Goal: Task Accomplishment & Management: Use online tool/utility

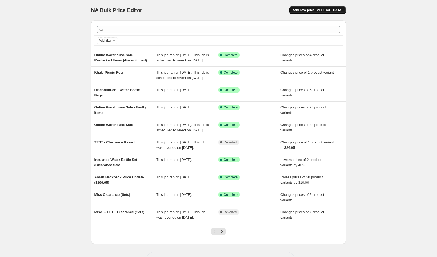
click at [325, 13] on button "Add new price [MEDICAL_DATA]" at bounding box center [317, 10] width 56 height 8
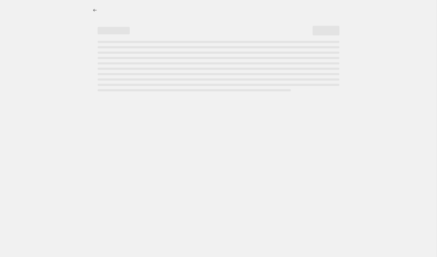
select select "percentage"
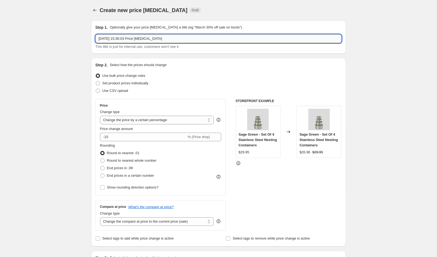
click at [132, 38] on input "[DATE] 15:36:03 Price [MEDICAL_DATA]" at bounding box center [218, 38] width 246 height 9
type input "Discontinued product - OWS"
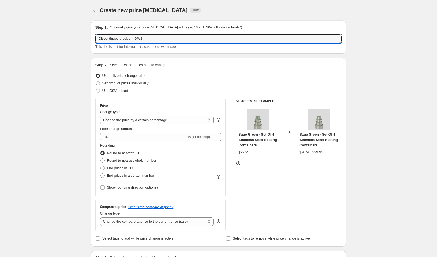
click at [117, 83] on span "Set product prices individually" at bounding box center [125, 83] width 46 height 4
click at [96, 81] on input "Set product prices individually" at bounding box center [96, 81] width 0 height 0
radio input "true"
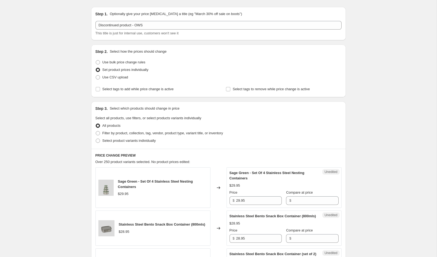
scroll to position [15, 0]
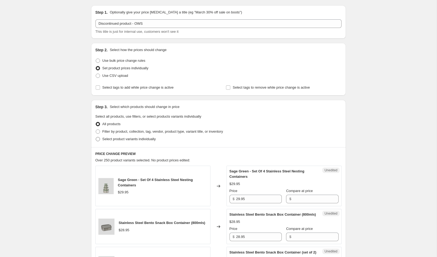
click at [133, 139] on span "Select product variants individually" at bounding box center [128, 139] width 53 height 4
click at [96, 137] on input "Select product variants individually" at bounding box center [96, 137] width 0 height 0
radio input "true"
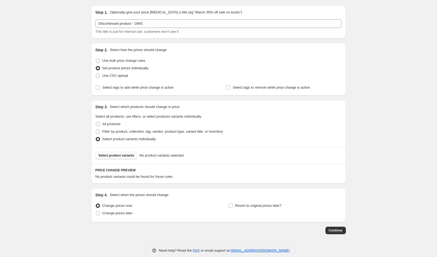
click at [118, 153] on button "Select product variants" at bounding box center [116, 155] width 42 height 8
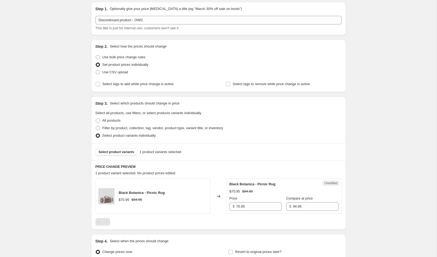
scroll to position [75, 0]
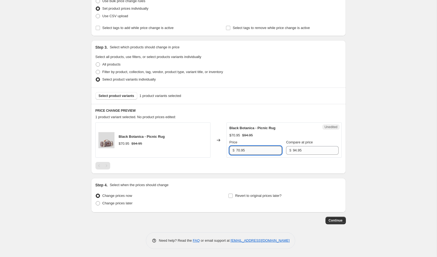
click at [255, 150] on input "70.95" at bounding box center [259, 150] width 46 height 9
type input "7"
click at [256, 150] on input "70.95" at bounding box center [259, 150] width 46 height 9
click at [255, 150] on input "70.95" at bounding box center [259, 150] width 46 height 9
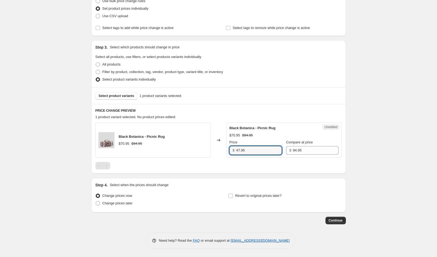
type input "47.95"
click at [226, 171] on div "PRICE CHANGE PREVIEW 1 product variant selected. No product prices edited: Blac…" at bounding box center [218, 139] width 255 height 70
click at [243, 196] on span "Revert to original prices later?" at bounding box center [258, 195] width 46 height 4
click at [233, 196] on input "Revert to original prices later?" at bounding box center [230, 195] width 4 height 4
checkbox input "true"
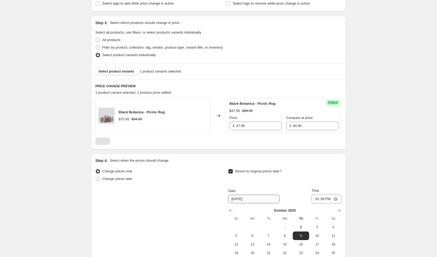
scroll to position [132, 0]
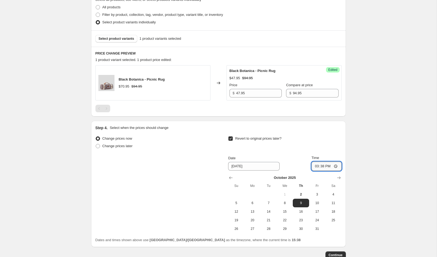
click at [317, 165] on input "15:38" at bounding box center [326, 165] width 30 height 9
drag, startPoint x: 315, startPoint y: 194, endPoint x: 319, endPoint y: 183, distance: 12.1
click at [315, 194] on span "3" at bounding box center [317, 194] width 12 height 4
type input "[DATE]"
click at [314, 168] on input "15:38" at bounding box center [326, 165] width 30 height 9
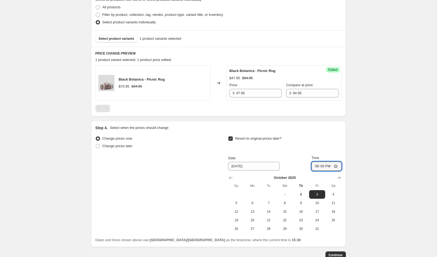
click at [359, 182] on div "Create new price [MEDICAL_DATA]. This page is ready Create new price [MEDICAL_D…" at bounding box center [218, 79] width 437 height 423
click at [330, 168] on input "20:00" at bounding box center [326, 165] width 30 height 9
type input "08:00"
click at [359, 184] on div "Create new price [MEDICAL_DATA]. This page is ready Create new price [MEDICAL_D…" at bounding box center [218, 79] width 437 height 423
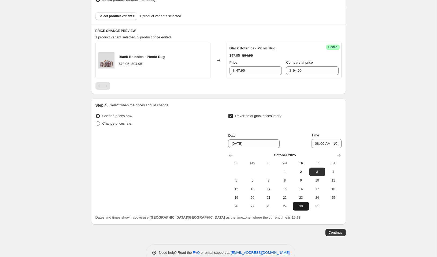
scroll to position [155, 0]
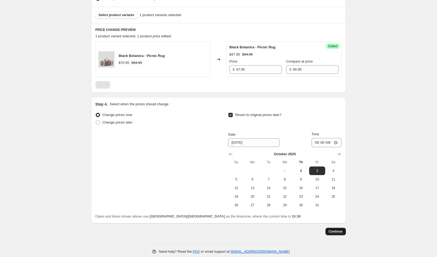
click at [337, 230] on span "Continue" at bounding box center [336, 231] width 14 height 4
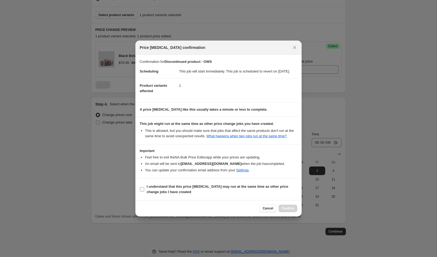
click at [194, 192] on b "I understand that this price [MEDICAL_DATA] may run at the same time as other p…" at bounding box center [218, 188] width 142 height 9
click at [144, 191] on input "I understand that this price [MEDICAL_DATA] may run at the same time as other p…" at bounding box center [142, 189] width 4 height 4
checkbox input "true"
click at [287, 210] on span "Confirm" at bounding box center [288, 208] width 12 height 4
